Goal: Information Seeking & Learning: Learn about a topic

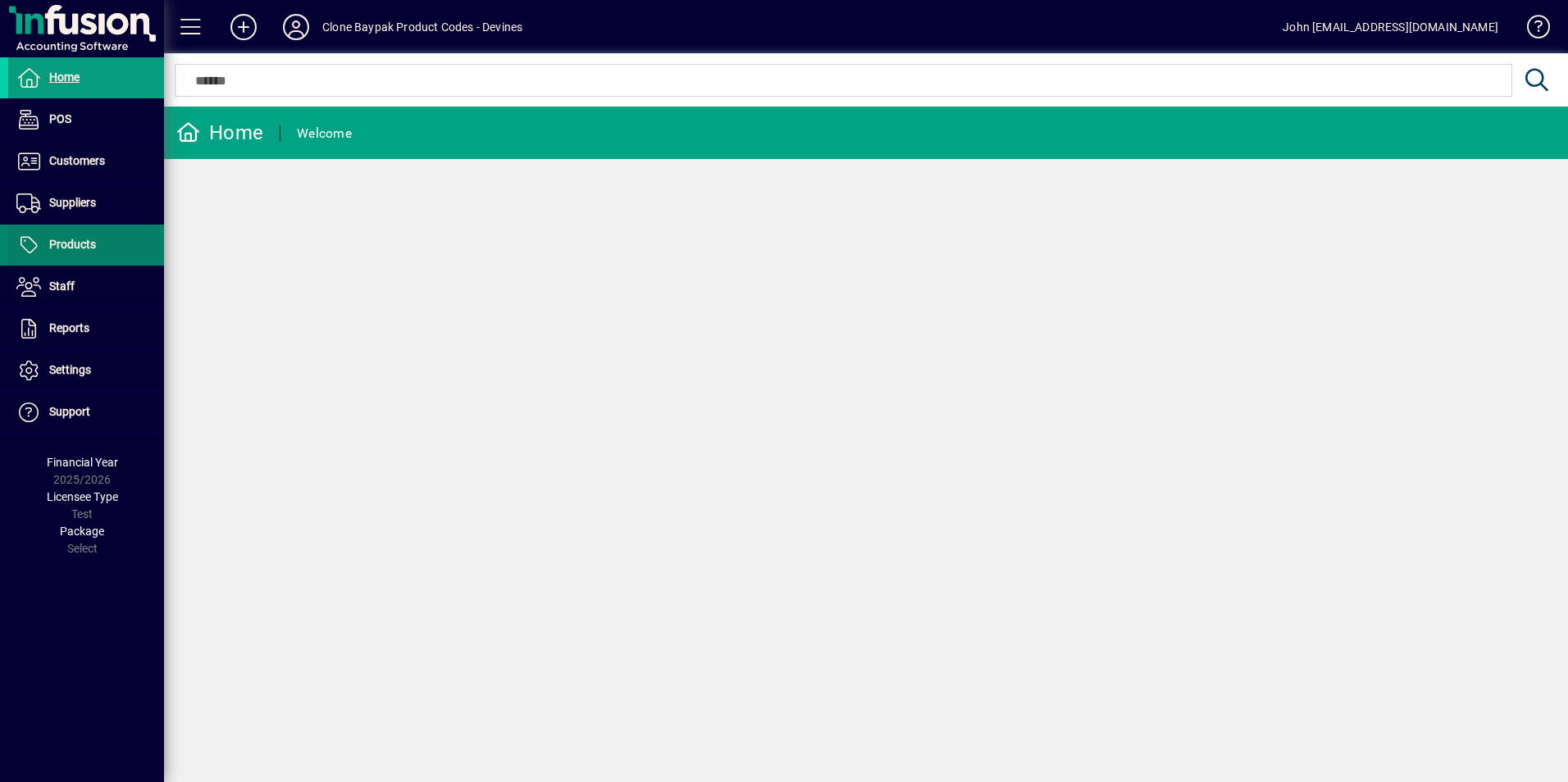
click at [77, 244] on span "Products" at bounding box center [72, 244] width 47 height 13
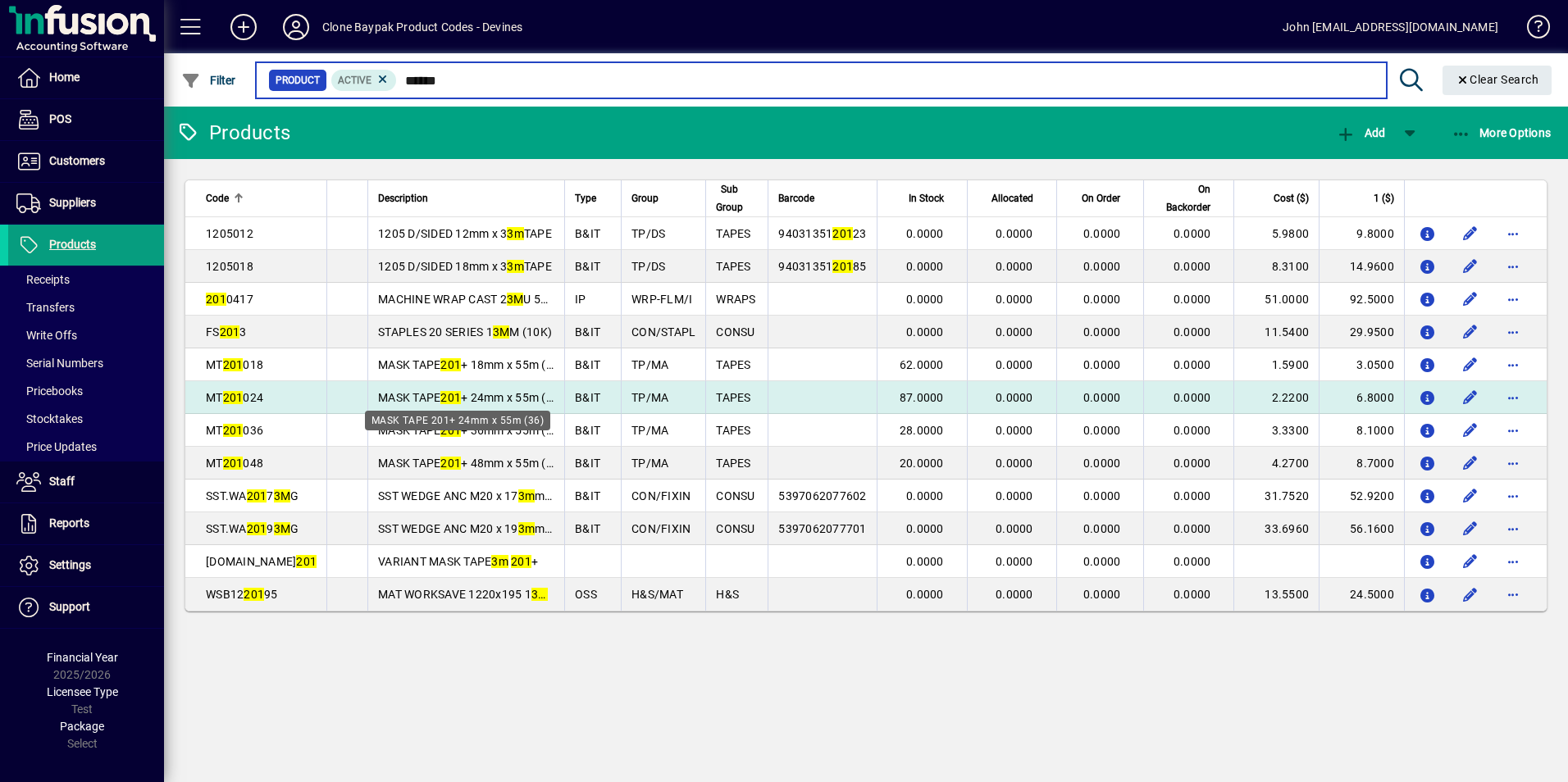
type input "******"
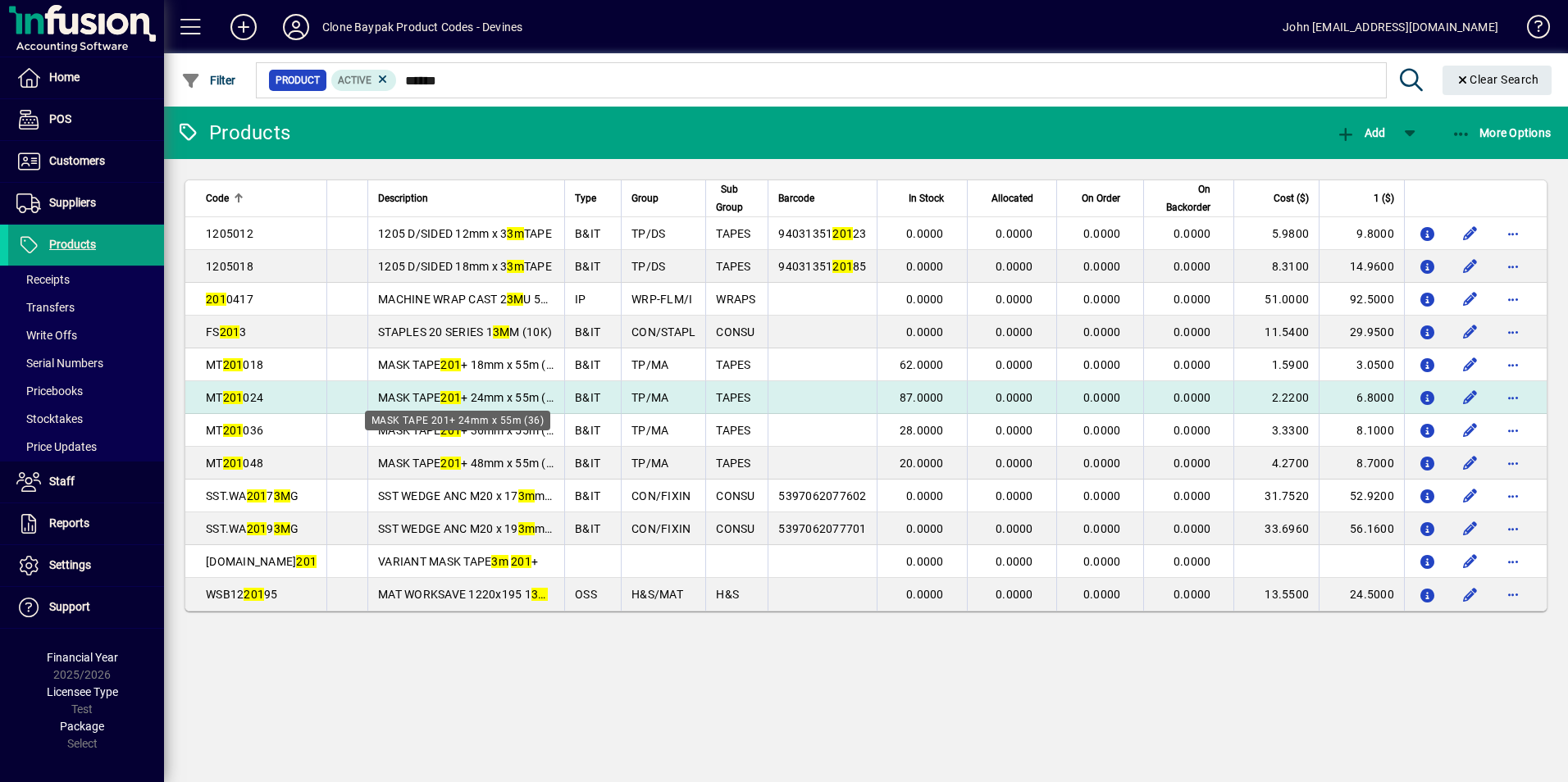
click at [465, 394] on span "MASK TAPE 201 + 24mm x 55m (36)" at bounding box center [471, 397] width 186 height 13
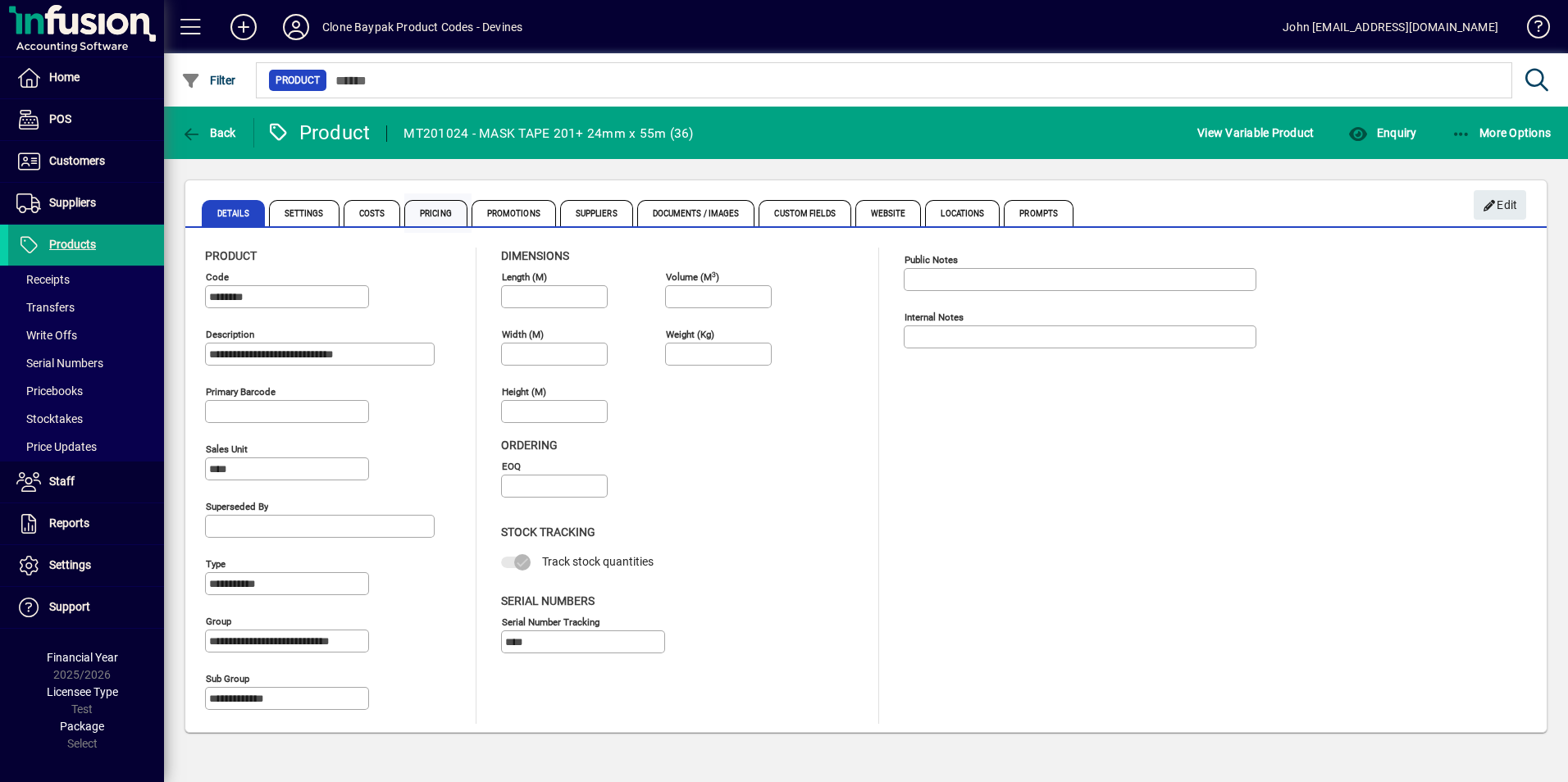
click at [440, 213] on span "Pricing" at bounding box center [435, 213] width 63 height 26
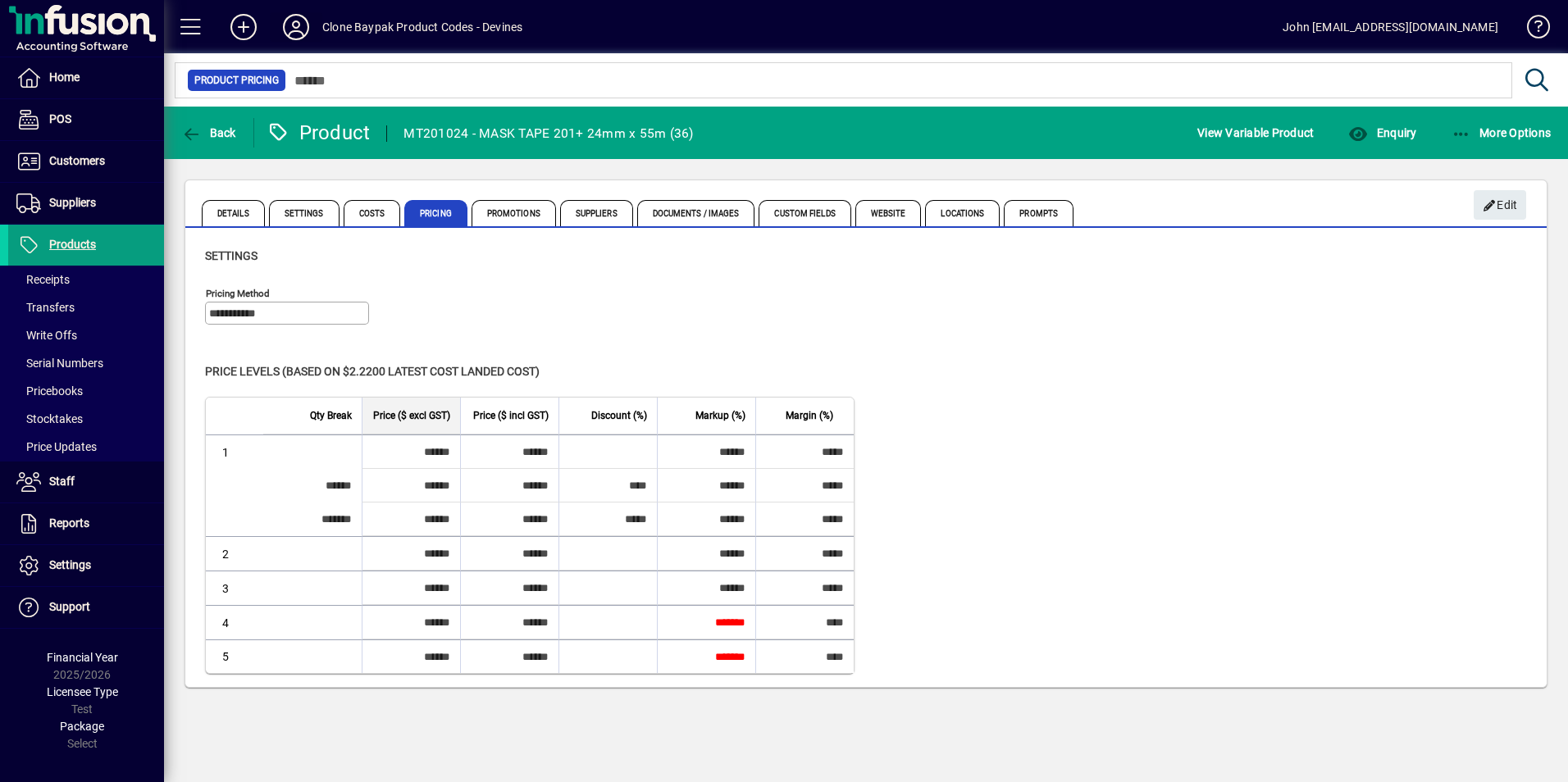
click at [303, 25] on icon at bounding box center [296, 26] width 32 height 26
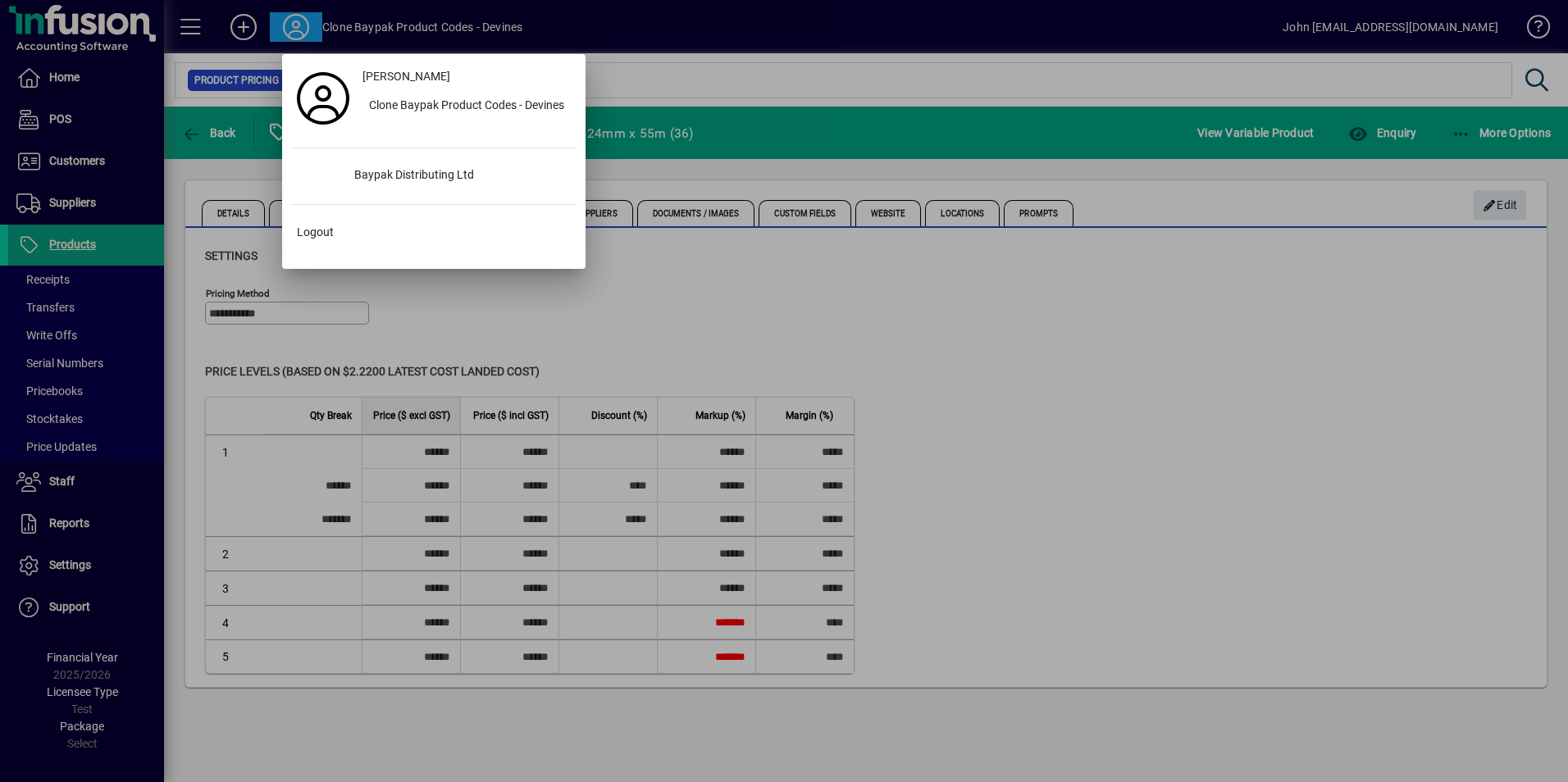
click at [303, 25] on div at bounding box center [784, 391] width 1568 height 782
